Goal: Find specific page/section: Find specific page/section

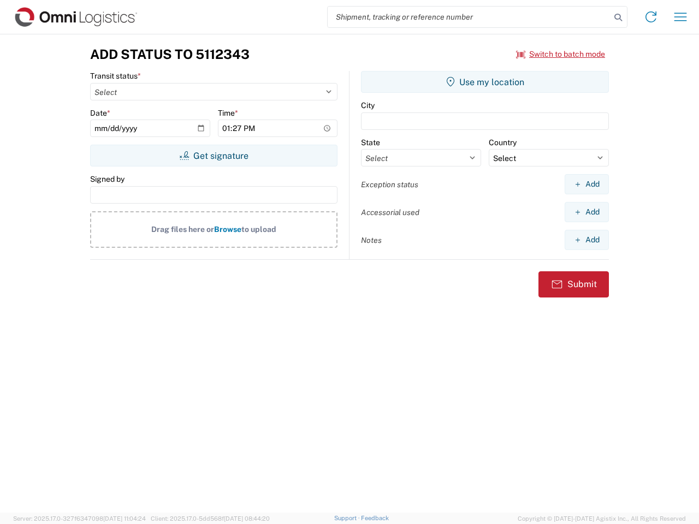
click at [469, 17] on input "search" at bounding box center [469, 17] width 283 height 21
click at [618, 17] on icon at bounding box center [618, 17] width 15 height 15
click at [651, 17] on icon at bounding box center [650, 16] width 17 height 17
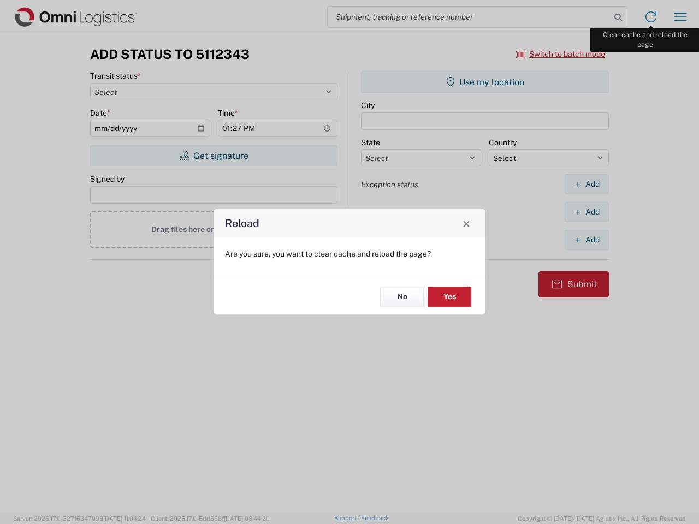
click at [680, 17] on div "Reload Are you sure, you want to clear cache and reload the page? No Yes" at bounding box center [349, 262] width 699 height 524
click at [561, 54] on div "Reload Are you sure, you want to clear cache and reload the page? No Yes" at bounding box center [349, 262] width 699 height 524
click at [214, 156] on div "Reload Are you sure, you want to clear cache and reload the page? No Yes" at bounding box center [349, 262] width 699 height 524
click at [485, 82] on div "Reload Are you sure, you want to clear cache and reload the page? No Yes" at bounding box center [349, 262] width 699 height 524
click at [586, 184] on div "Reload Are you sure, you want to clear cache and reload the page? No Yes" at bounding box center [349, 262] width 699 height 524
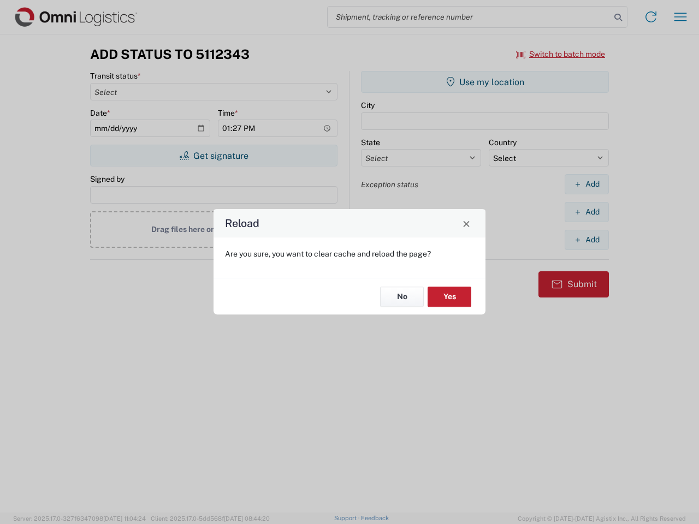
click at [586, 212] on div "Reload Are you sure, you want to clear cache and reload the page? No Yes" at bounding box center [349, 262] width 699 height 524
click at [586, 240] on div "Reload Are you sure, you want to clear cache and reload the page? No Yes" at bounding box center [349, 262] width 699 height 524
